Goal: Task Accomplishment & Management: Complete application form

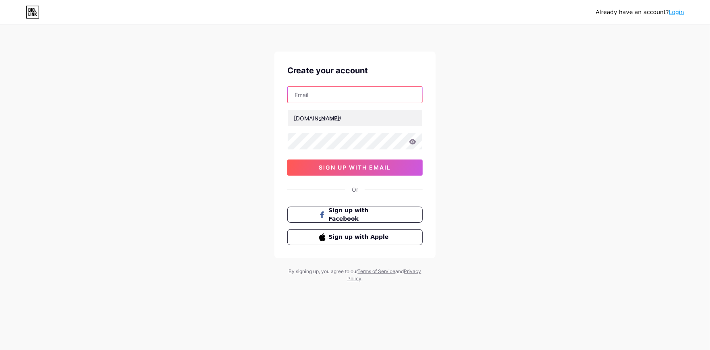
click at [331, 87] on input "text" at bounding box center [355, 95] width 135 height 16
type input "[EMAIL_ADDRESS][DOMAIN_NAME]"
click at [358, 116] on input "text" at bounding box center [355, 118] width 135 height 16
type input "leaseitcorp"
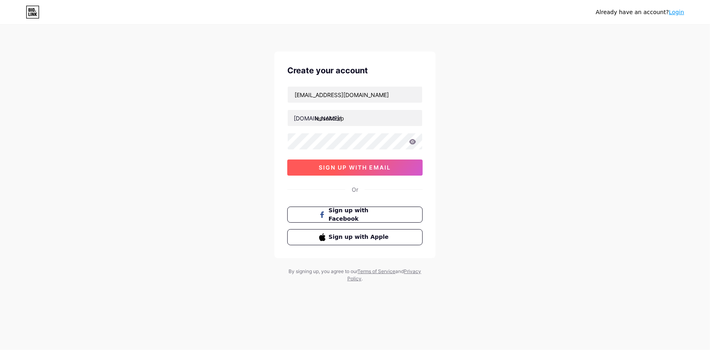
click at [388, 171] on span "sign up with email" at bounding box center [355, 167] width 72 height 7
click at [384, 168] on span "sign up with email" at bounding box center [355, 167] width 72 height 7
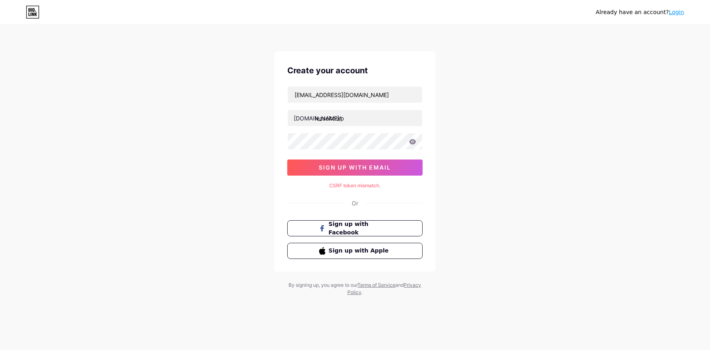
click at [412, 141] on icon at bounding box center [412, 142] width 7 height 6
click at [414, 141] on icon at bounding box center [413, 141] width 7 height 5
click at [357, 171] on button "sign up with email" at bounding box center [354, 168] width 135 height 16
click at [678, 13] on link "Login" at bounding box center [676, 12] width 15 height 6
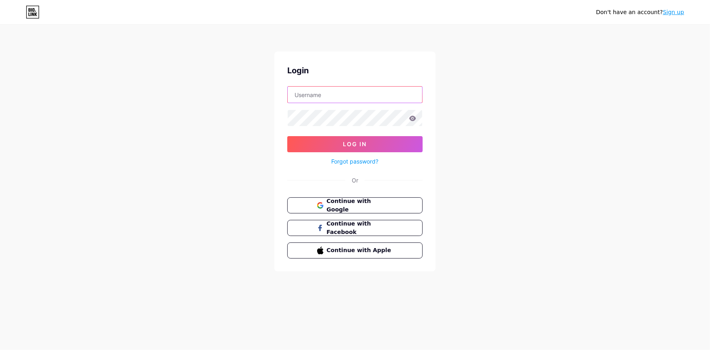
click at [331, 92] on input "text" at bounding box center [355, 95] width 135 height 16
type input "[EMAIL_ADDRESS][DOMAIN_NAME]"
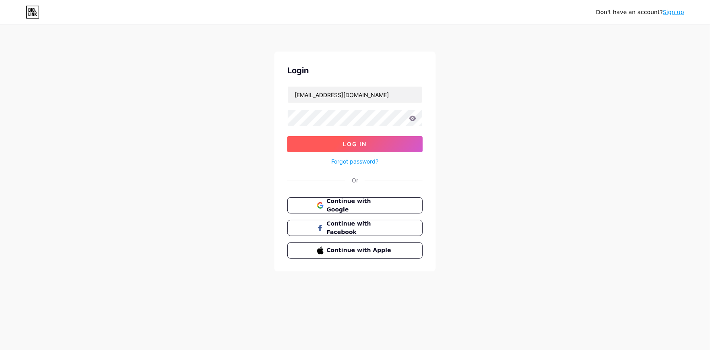
click at [358, 141] on span "Log In" at bounding box center [355, 144] width 24 height 7
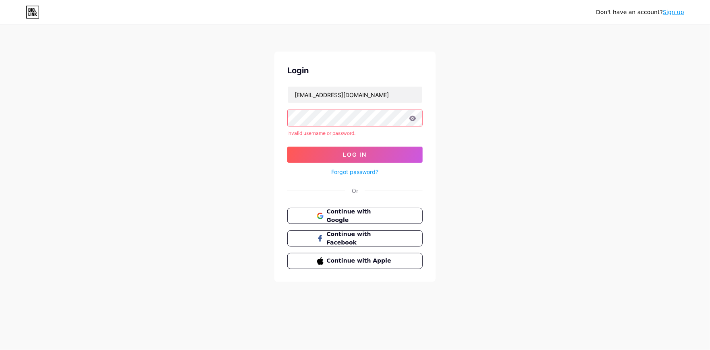
click at [413, 119] on icon at bounding box center [413, 118] width 7 height 5
click at [676, 14] on link "Sign up" at bounding box center [673, 12] width 21 height 6
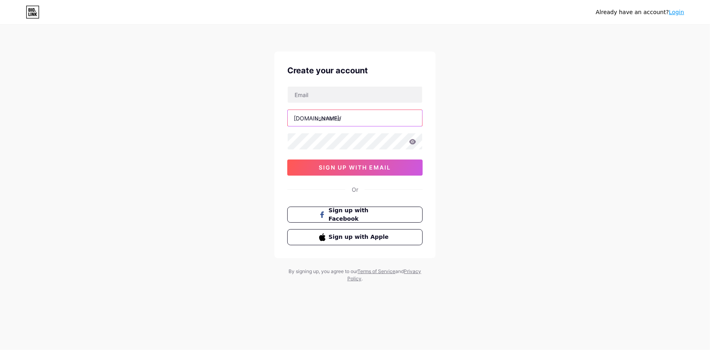
click at [334, 119] on input "text" at bounding box center [355, 118] width 135 height 16
click at [527, 70] on div "Already have an account? Login Create your account [DOMAIN_NAME]/ sign up with …" at bounding box center [355, 154] width 710 height 308
